Goal: Information Seeking & Learning: Learn about a topic

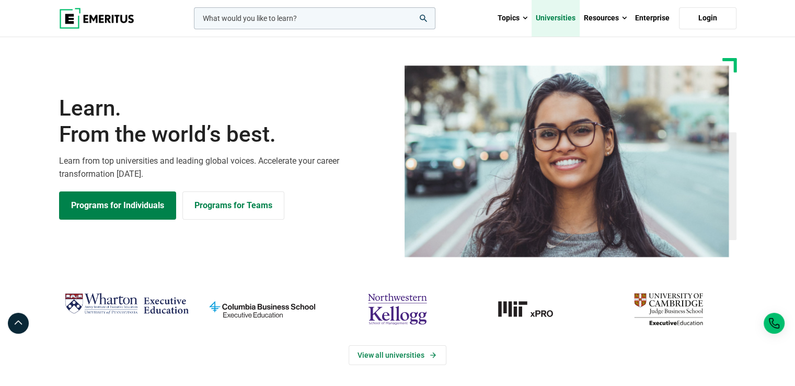
click at [562, 20] on link "Universities" at bounding box center [555, 18] width 48 height 37
click at [566, 16] on link "Universities" at bounding box center [555, 18] width 48 height 37
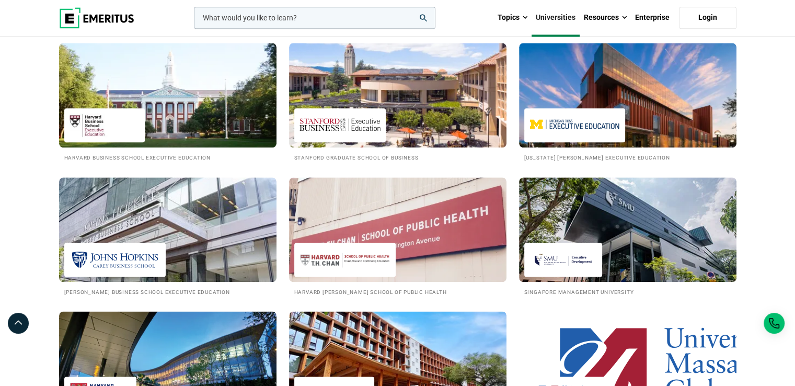
scroll to position [1265, 0]
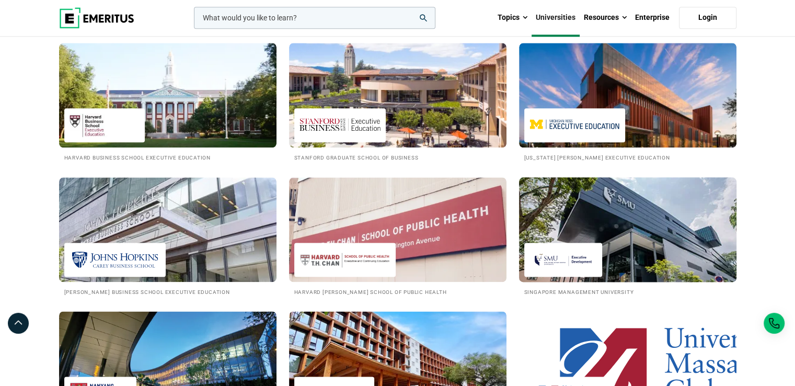
click at [638, 235] on img at bounding box center [627, 229] width 239 height 115
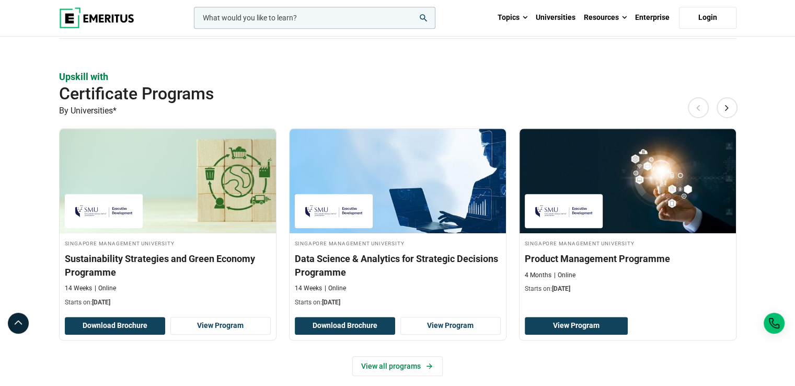
scroll to position [617, 0]
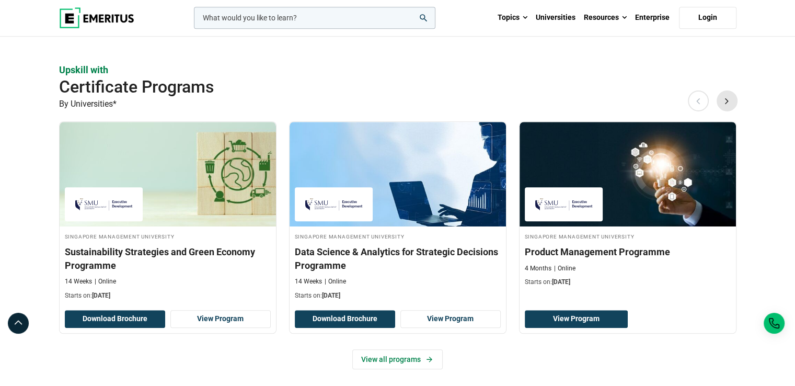
click at [727, 98] on button "Next" at bounding box center [726, 100] width 21 height 21
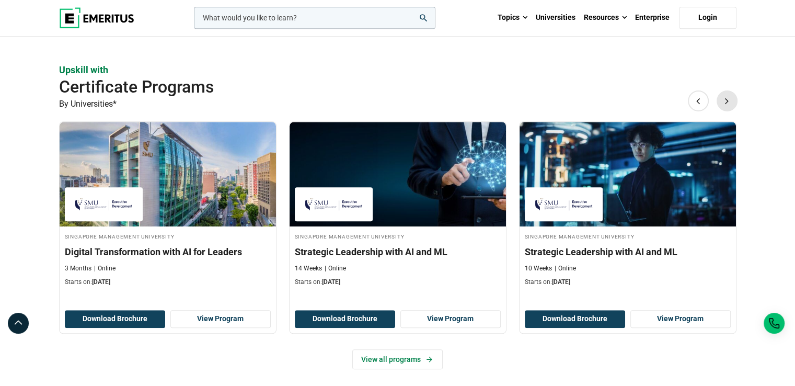
click at [727, 98] on button "Next" at bounding box center [726, 100] width 21 height 21
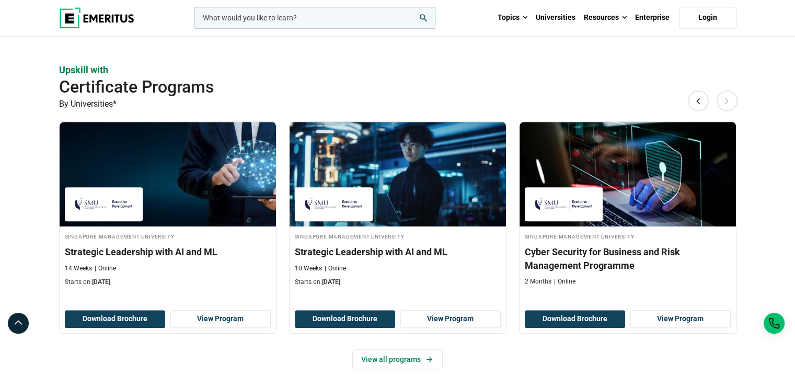
click at [727, 98] on button "Next" at bounding box center [726, 100] width 21 height 21
click at [698, 98] on button "Previous" at bounding box center [698, 100] width 21 height 21
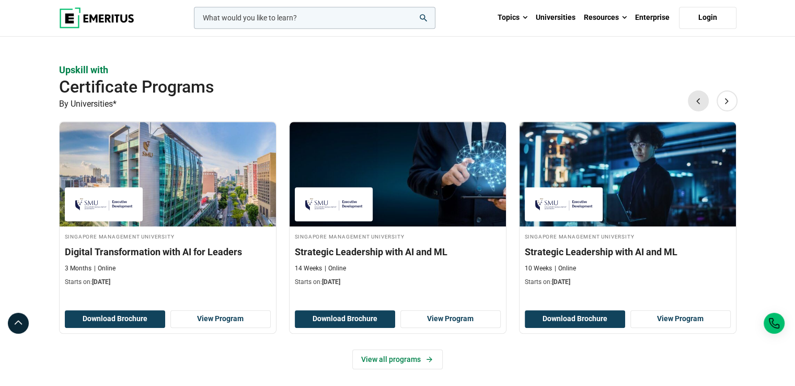
click at [698, 98] on button "Previous" at bounding box center [698, 100] width 21 height 21
